Goal: Find specific fact: Find contact information

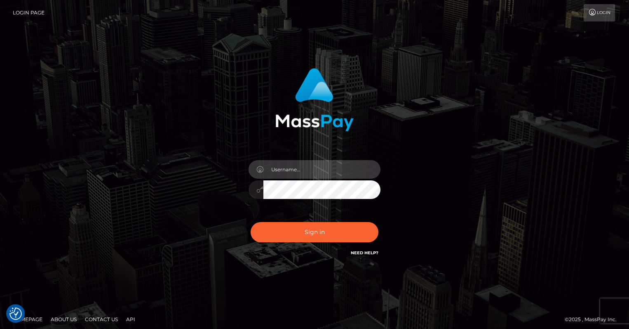
click at [330, 166] on input "text" at bounding box center [322, 169] width 117 height 19
type input "oli.fanvue"
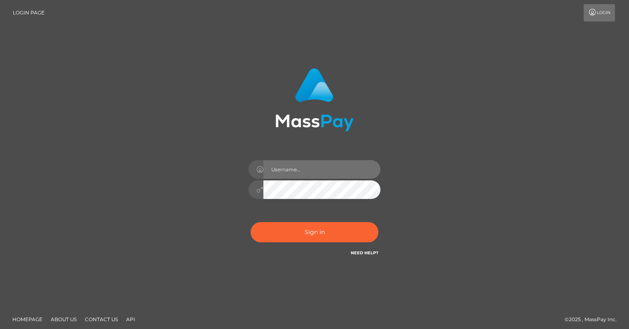
click at [309, 170] on input "text" at bounding box center [322, 169] width 117 height 19
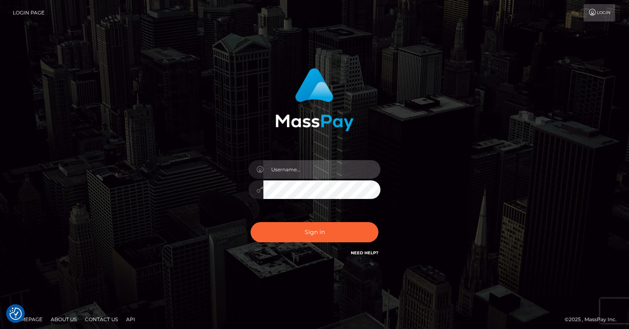
type input "oli.fanvue"
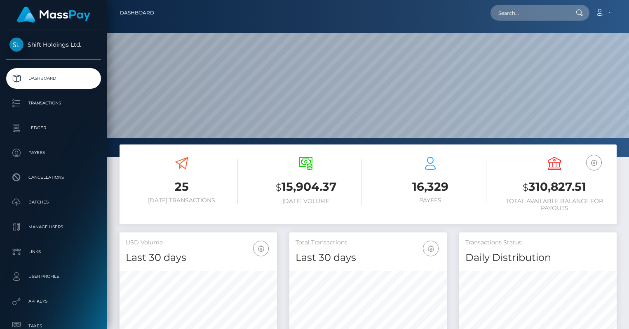
scroll to position [146, 158]
click at [515, 16] on input "text" at bounding box center [530, 13] width 78 height 16
paste input "[EMAIL_ADDRESS][DOMAIN_NAME]"
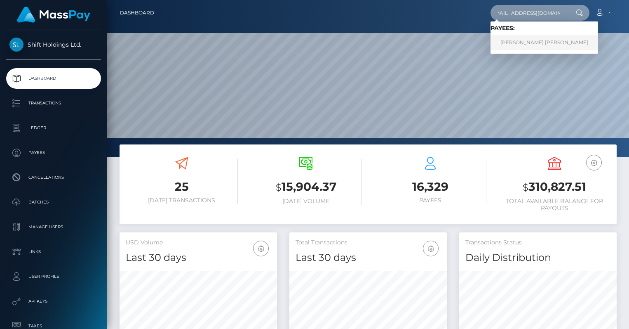
type input "[EMAIL_ADDRESS][DOMAIN_NAME]"
click at [528, 42] on link "[PERSON_NAME] [PERSON_NAME]" at bounding box center [545, 42] width 108 height 15
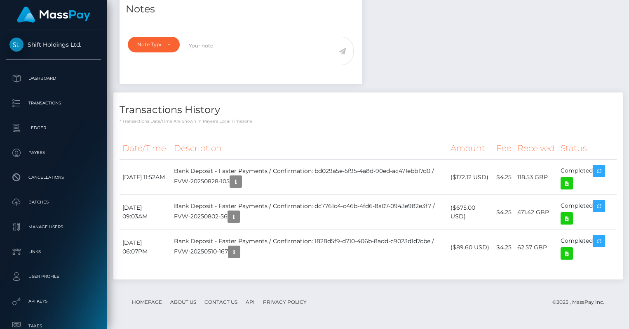
scroll to position [99, 158]
click at [241, 181] on icon "button" at bounding box center [236, 182] width 10 height 10
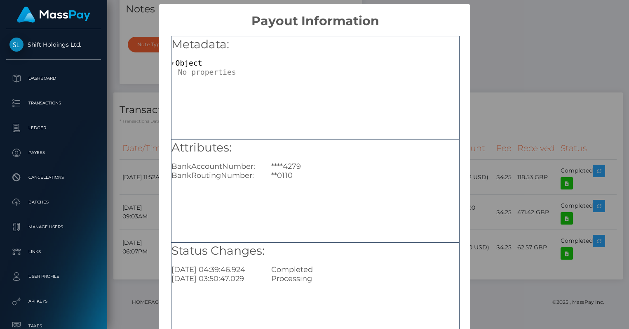
click at [497, 113] on div "× Payout Information Metadata: Object Attributes: BankAccountNumber: ****4279 B…" at bounding box center [314, 164] width 629 height 329
